Goal: Complete application form

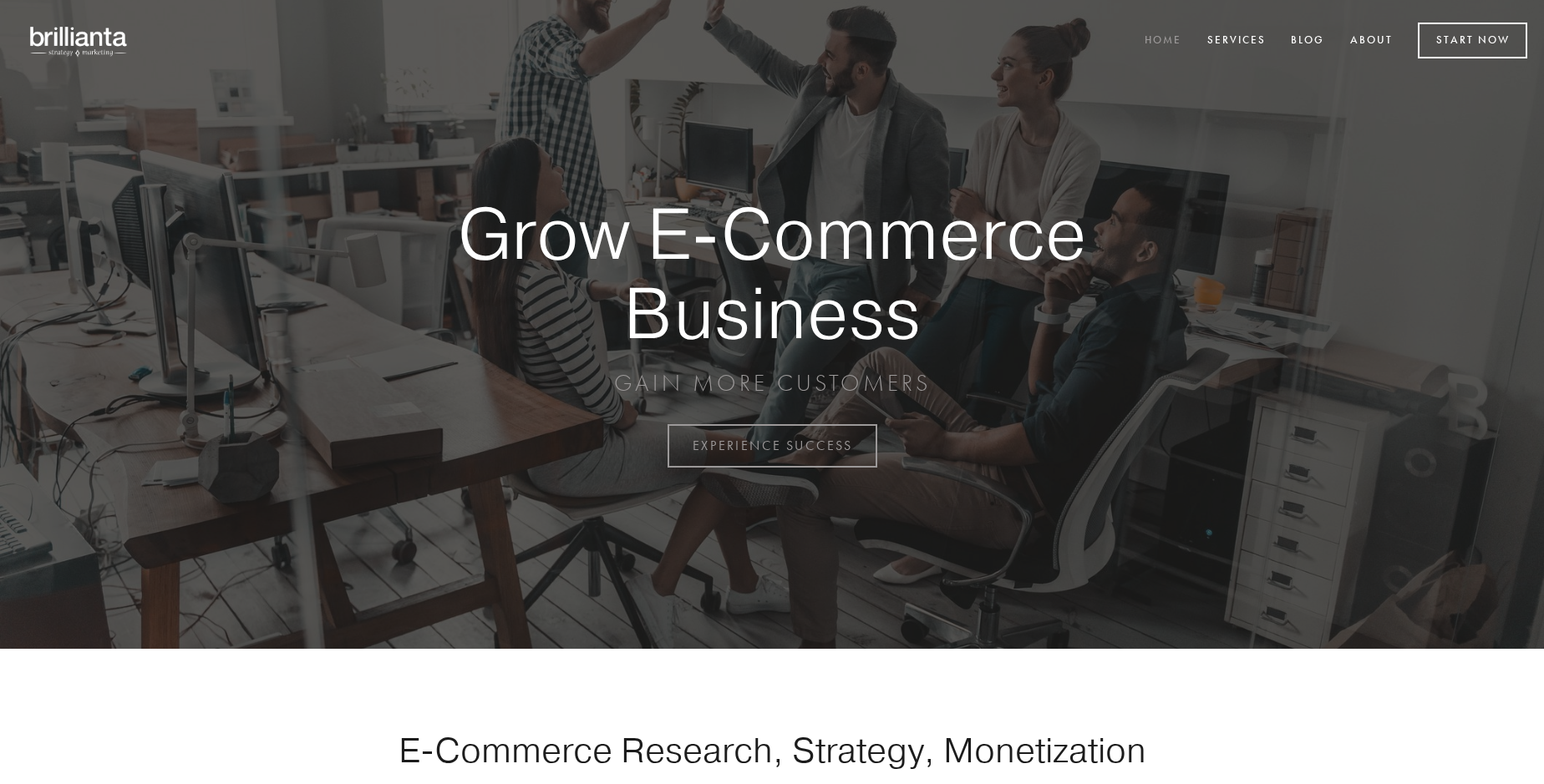
scroll to position [4378, 0]
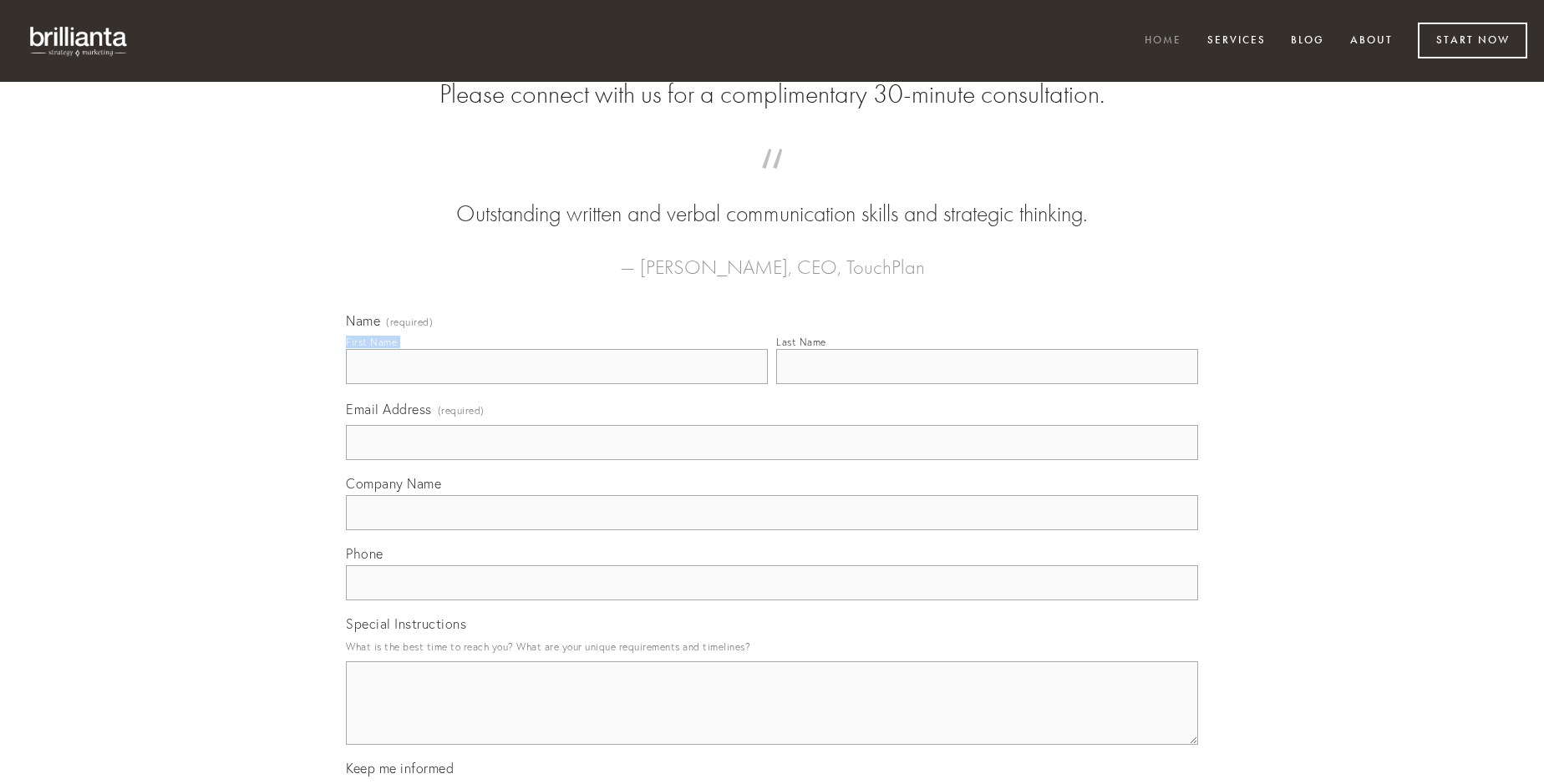
type input "[PERSON_NAME]"
click at [986, 384] on input "Last Name" at bounding box center [987, 366] width 422 height 35
type input "[PERSON_NAME]"
click at [772, 460] on input "Email Address (required)" at bounding box center [772, 443] width 852 height 35
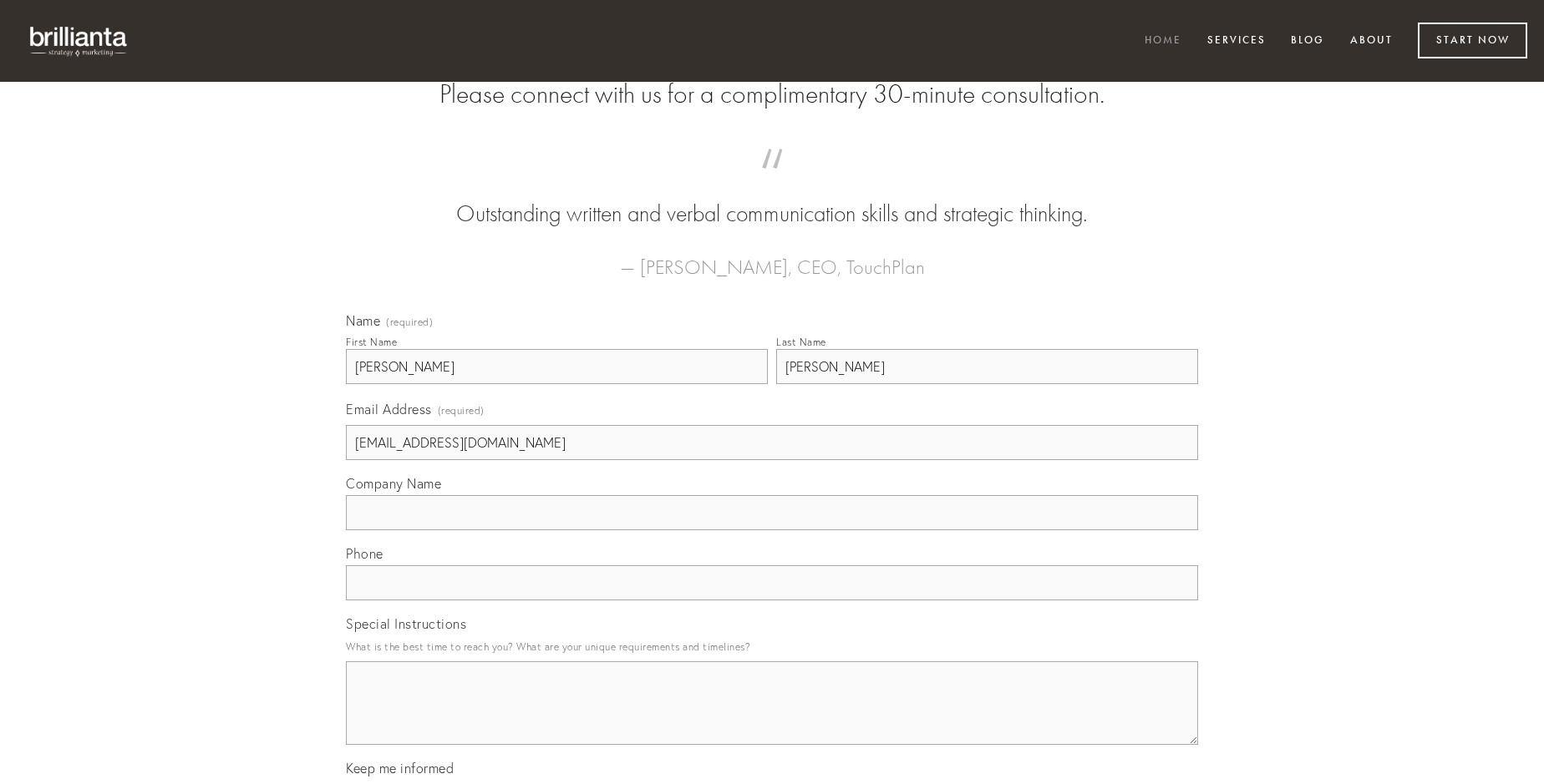
type input "[EMAIL_ADDRESS][DOMAIN_NAME]"
click at [772, 530] on input "Company Name" at bounding box center [772, 513] width 852 height 35
type input "caput"
click at [772, 600] on input "text" at bounding box center [772, 583] width 852 height 35
click at [772, 718] on textarea "Special Instructions" at bounding box center [772, 703] width 852 height 84
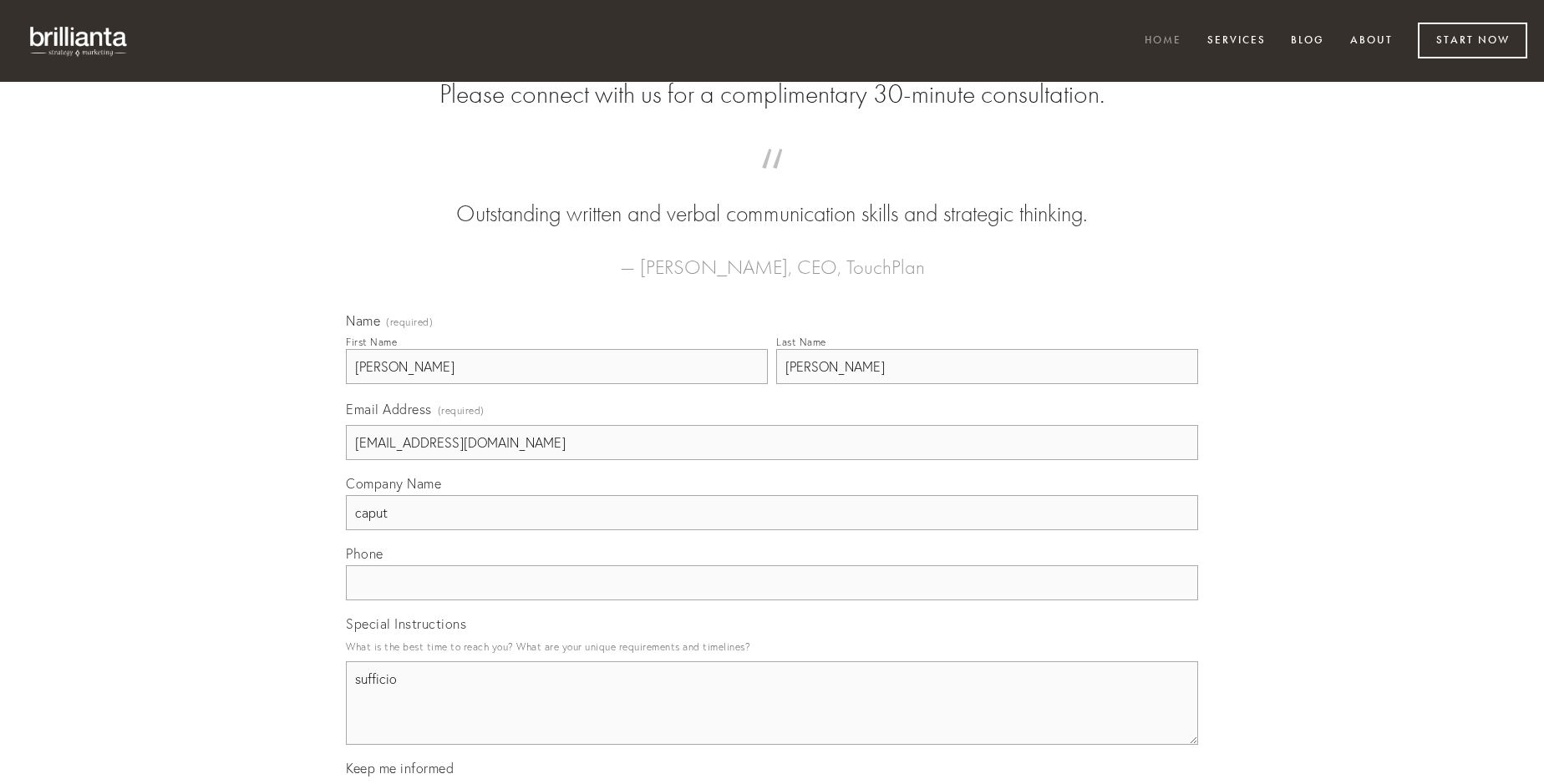
type textarea "sufficio"
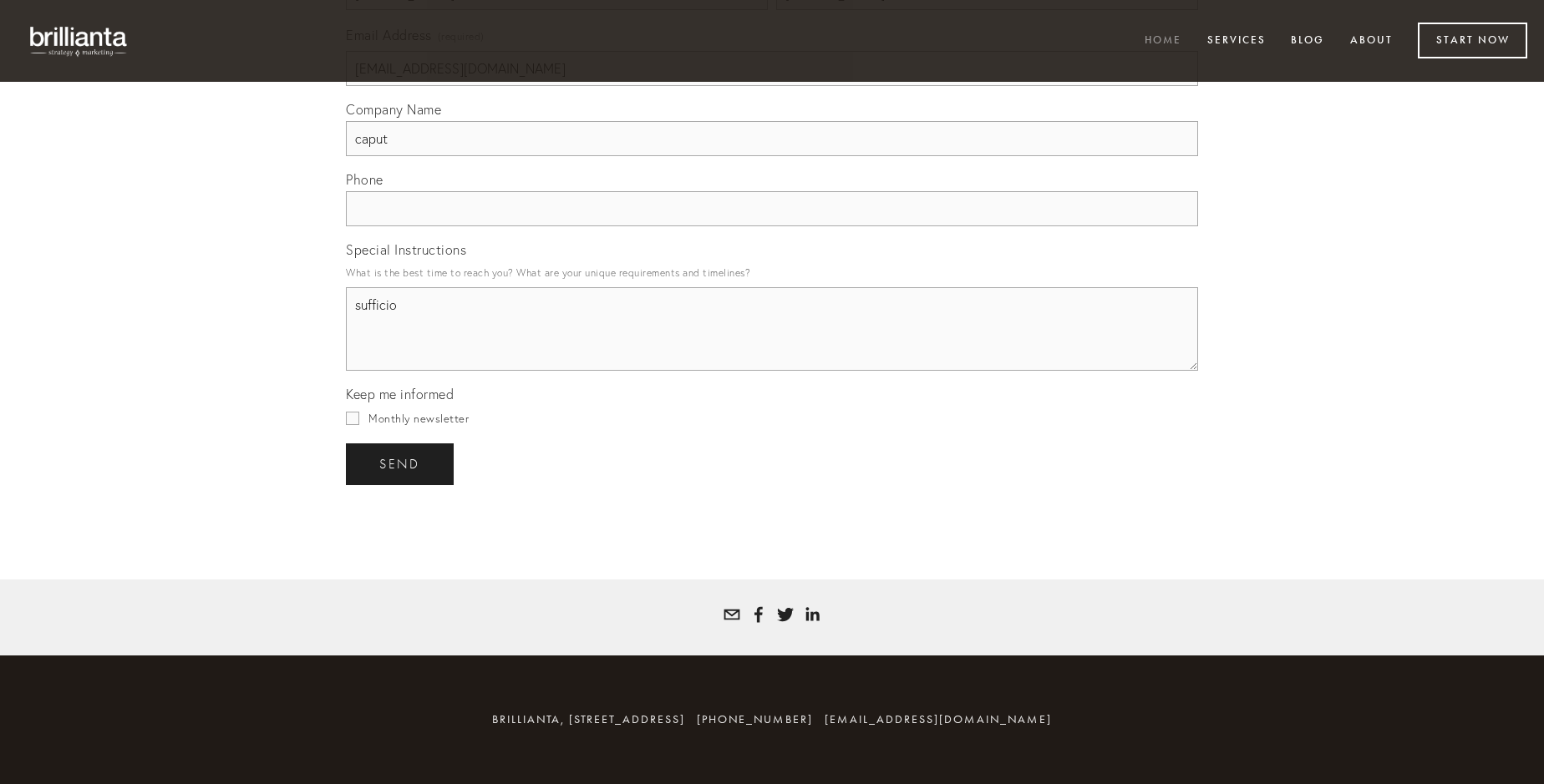
click at [401, 463] on span "send" at bounding box center [399, 463] width 41 height 15
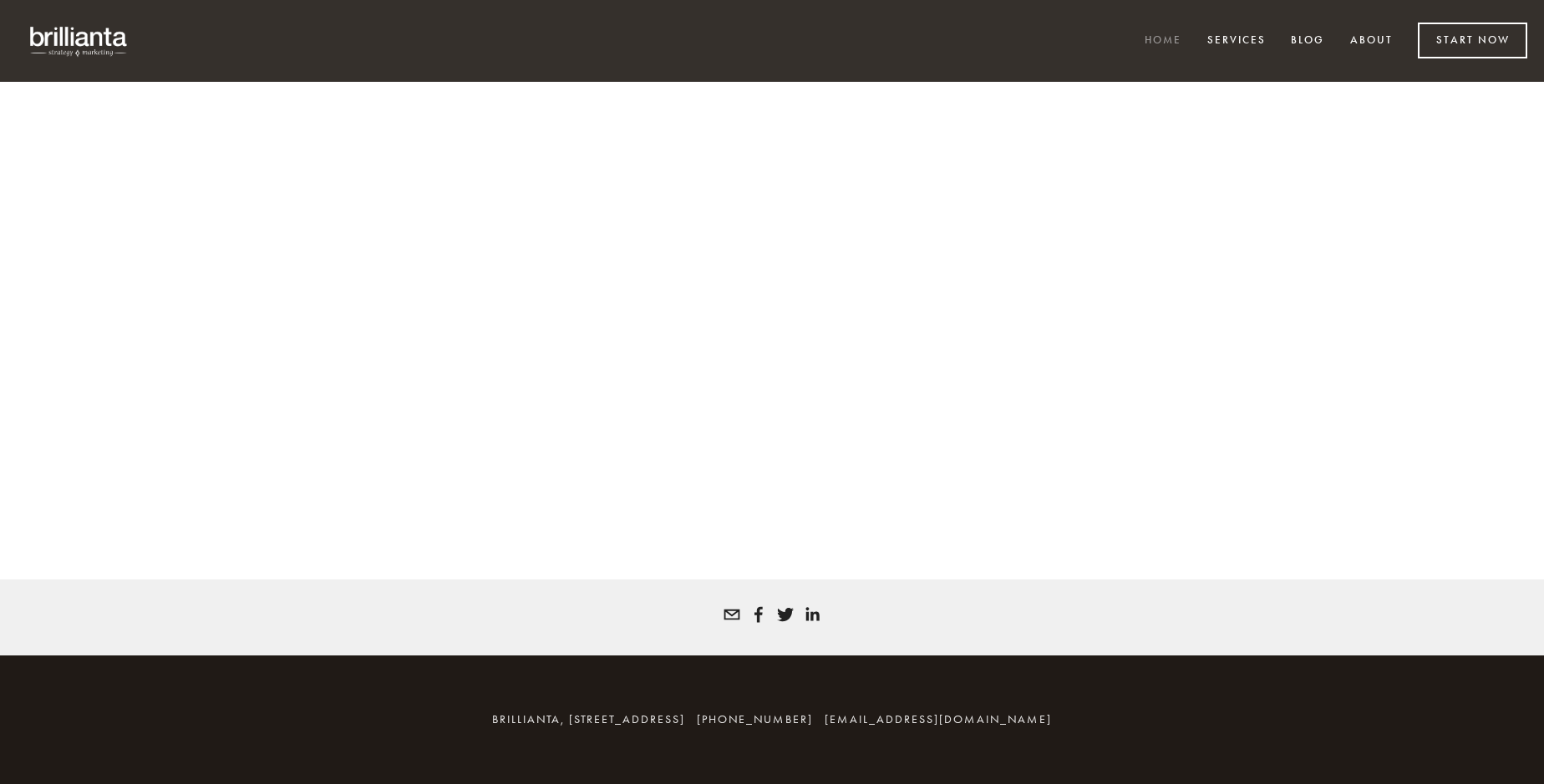
scroll to position [4355, 0]
